Goal: Check status: Check status

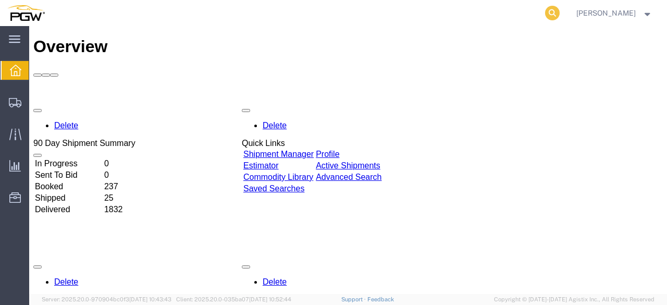
click at [546, 11] on icon at bounding box center [552, 13] width 15 height 15
click at [418, 12] on input "search" at bounding box center [386, 13] width 317 height 25
type input "56979844"
click at [552, 9] on icon at bounding box center [552, 13] width 15 height 15
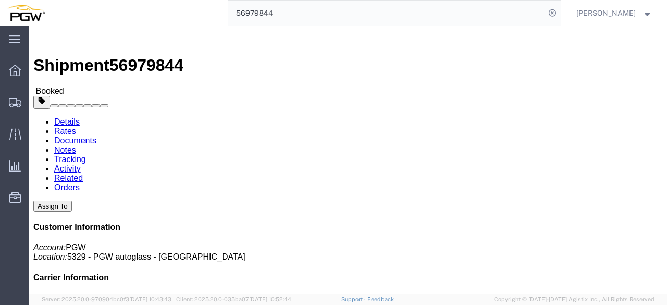
click link "Documents"
